Goal: Information Seeking & Learning: Learn about a topic

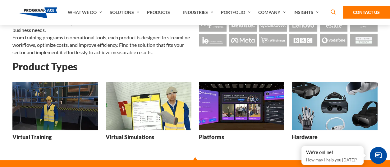
scroll to position [70, 0]
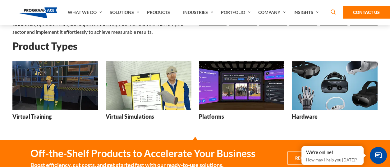
click at [56, 93] on img at bounding box center [55, 86] width 86 height 48
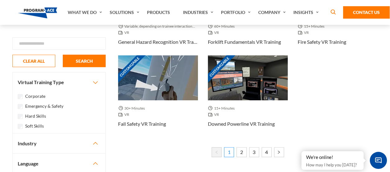
scroll to position [497, 0]
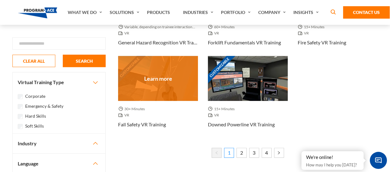
click at [149, 85] on div "Customizable" at bounding box center [158, 78] width 80 height 45
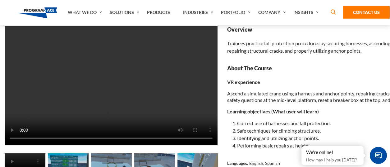
scroll to position [47, 8]
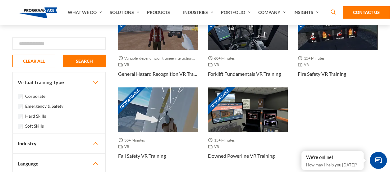
scroll to position [465, 0]
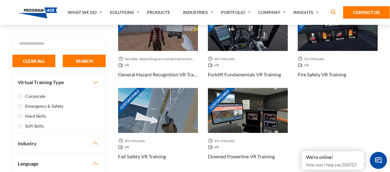
click at [39, 63] on button "CLEAR ALL" at bounding box center [33, 61] width 43 height 12
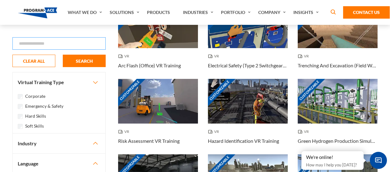
scroll to position [0, 0]
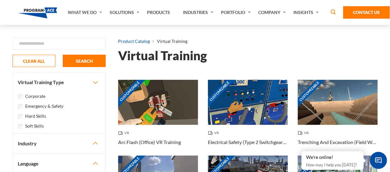
click at [131, 42] on link "Product Catalog" at bounding box center [134, 41] width 32 height 8
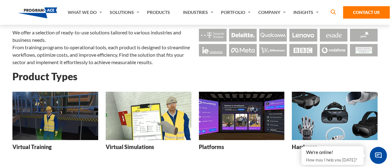
scroll to position [42, 0]
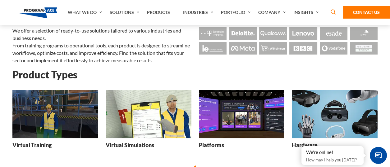
click at [144, 124] on img at bounding box center [149, 114] width 86 height 48
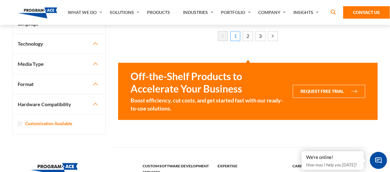
scroll to position [614, 0]
